Goal: Communication & Community: Answer question/provide support

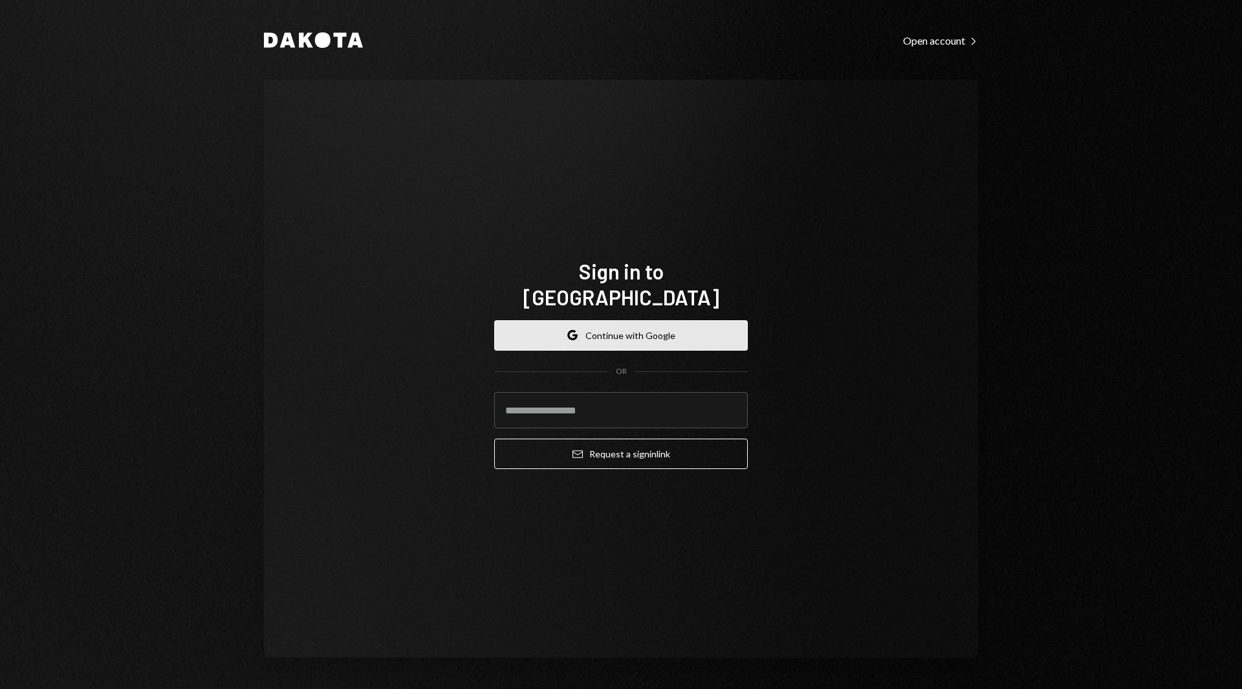
click at [570, 320] on button "Google Continue with Google" at bounding box center [621, 335] width 254 height 30
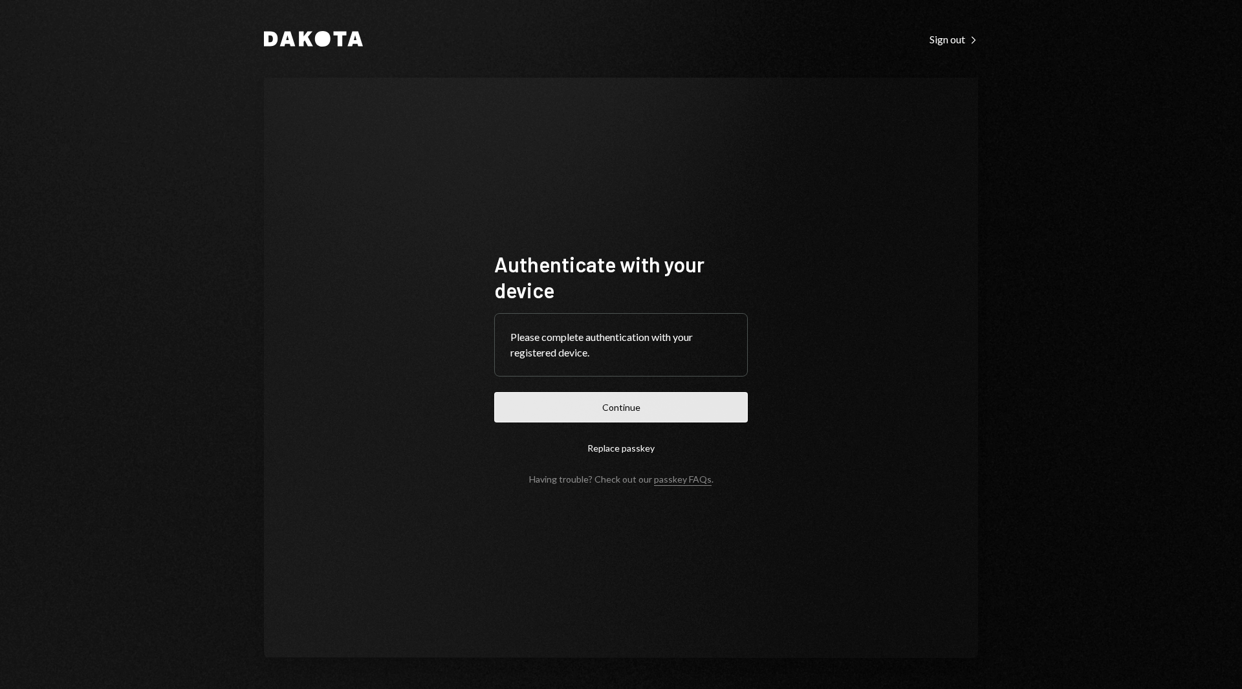
click at [612, 395] on button "Continue" at bounding box center [621, 407] width 254 height 30
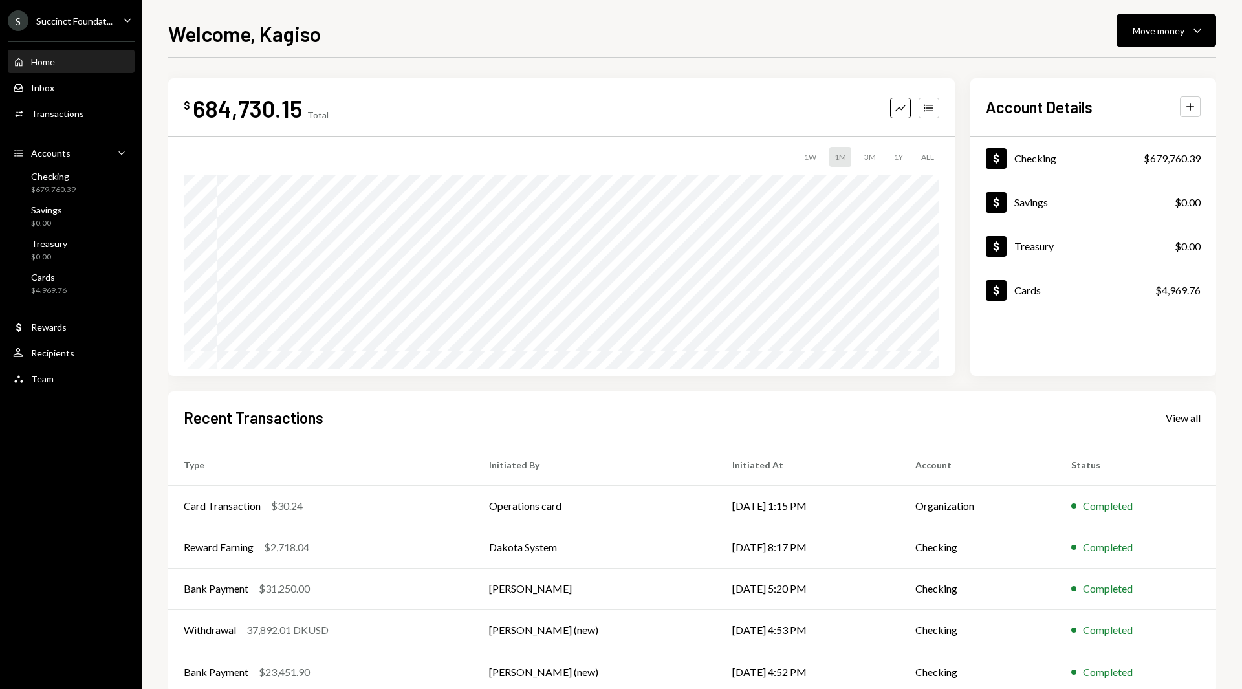
click at [89, 17] on div "Succinct Foundat..." at bounding box center [74, 21] width 76 height 11
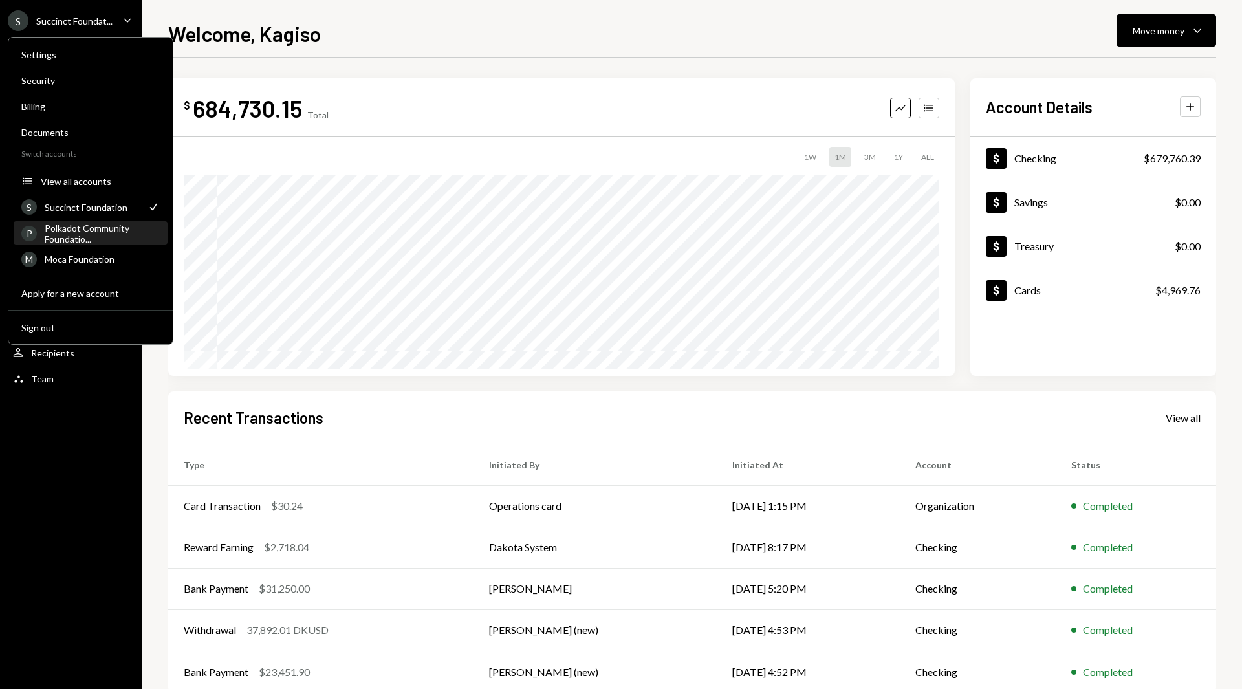
click at [81, 235] on div "Polkadot Community Foundatio..." at bounding box center [102, 233] width 115 height 22
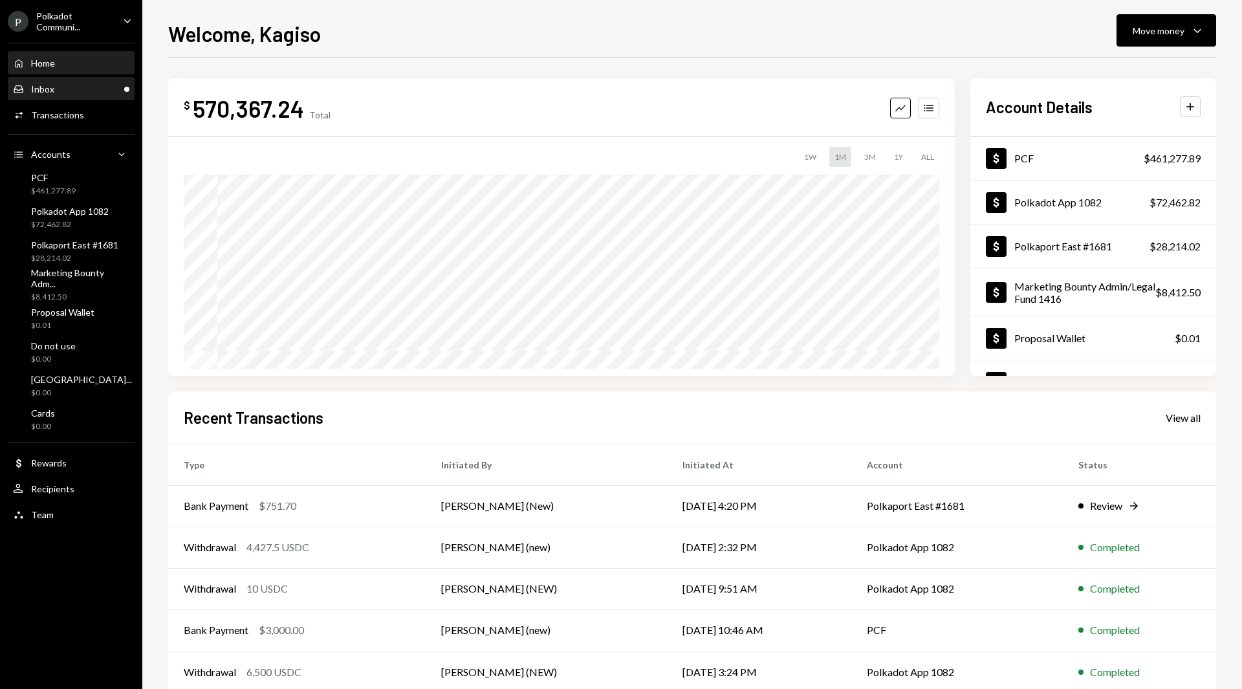
click at [54, 96] on div "Inbox Inbox" at bounding box center [71, 89] width 116 height 22
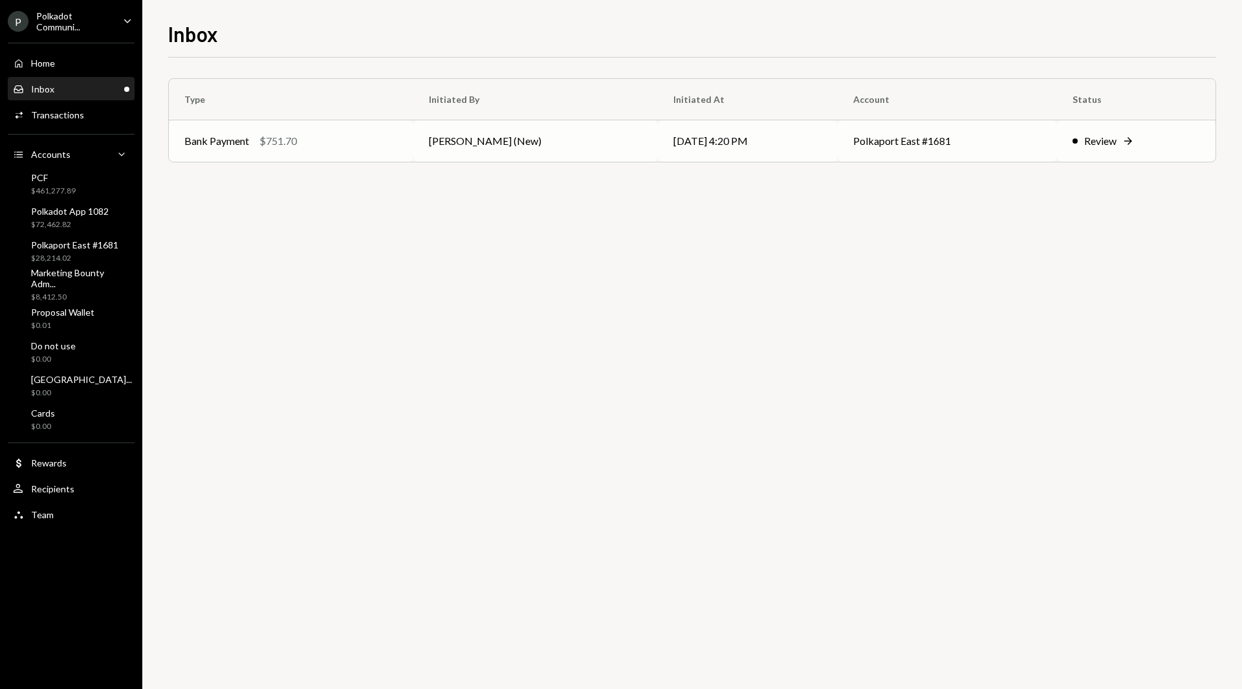
click at [524, 139] on td "[PERSON_NAME] (New)" at bounding box center [535, 140] width 244 height 41
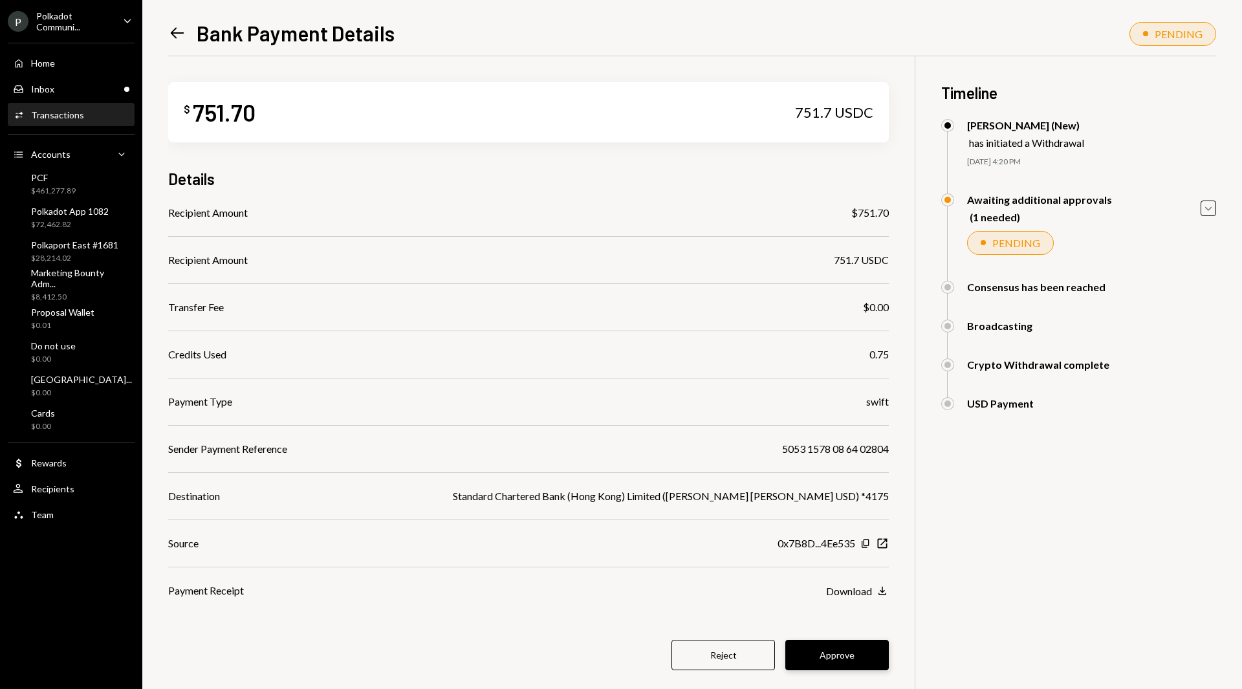
click at [841, 643] on button "Approve" at bounding box center [836, 655] width 103 height 30
